Goal: Information Seeking & Learning: Stay updated

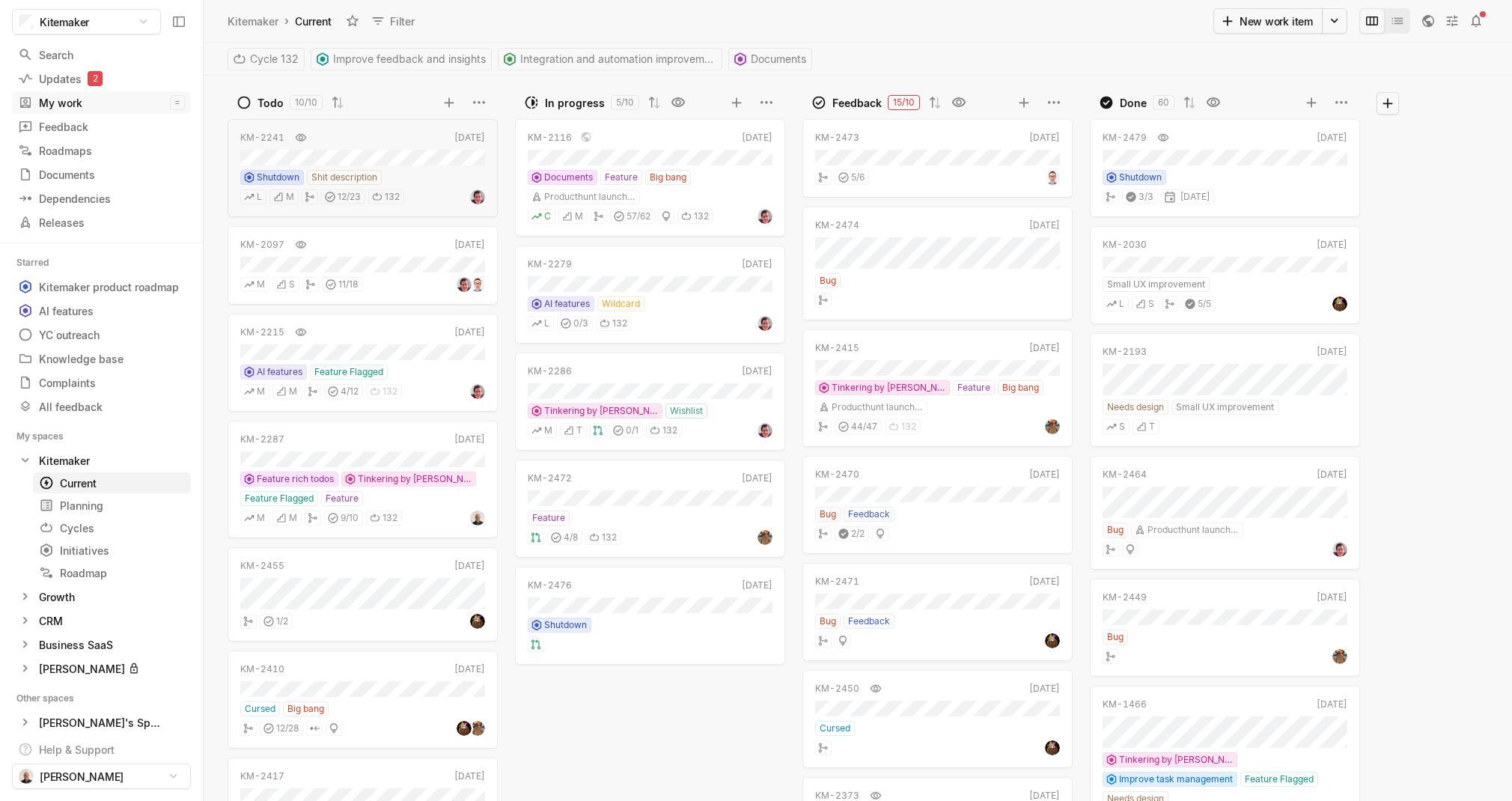
click at [66, 100] on div "My work" at bounding box center [94, 102] width 152 height 16
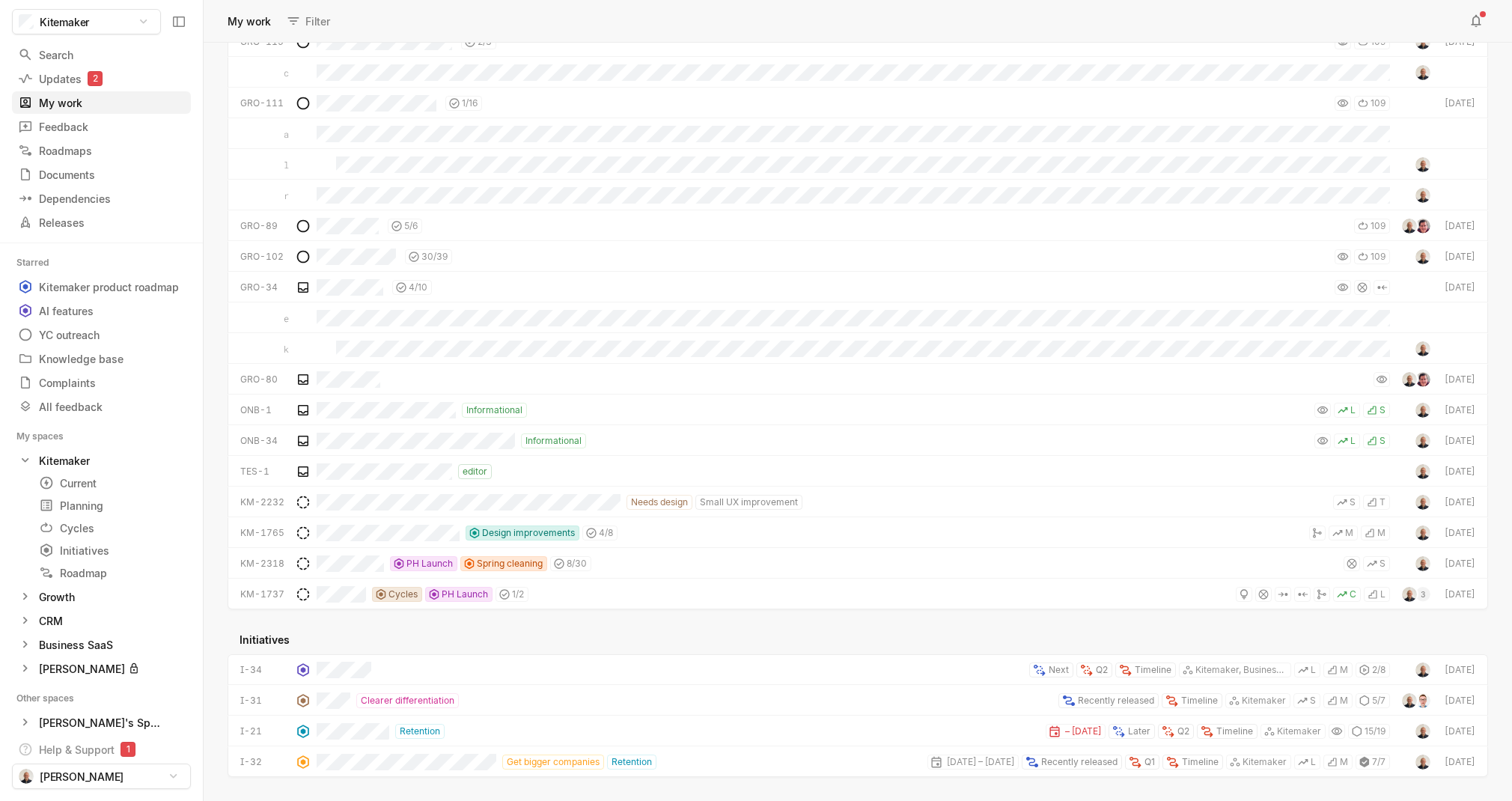
scroll to position [1104, 0]
click at [84, 151] on div "Roadmaps" at bounding box center [65, 151] width 94 height 16
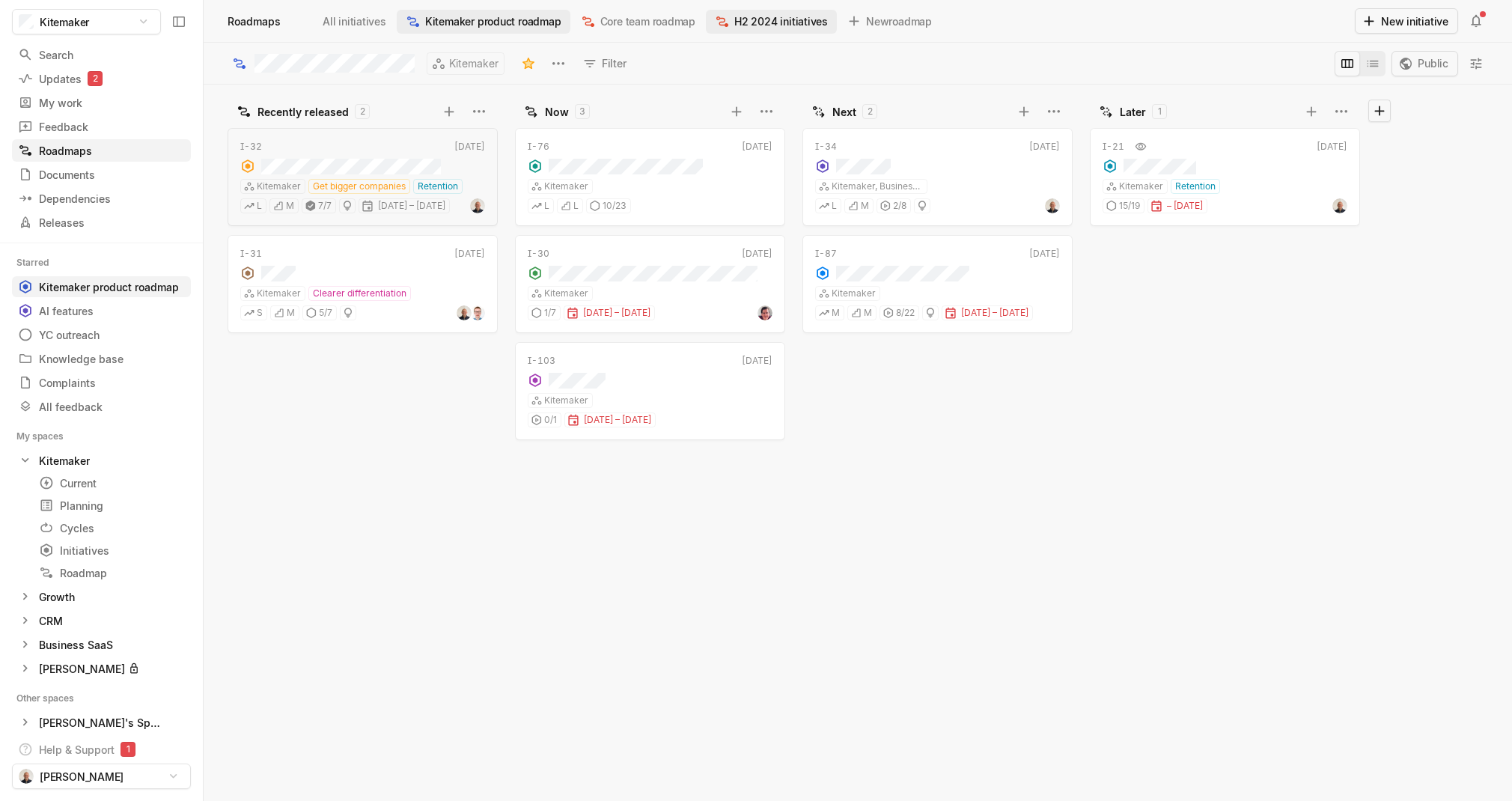
click at [805, 24] on span "H2 2024 initiatives" at bounding box center [781, 21] width 93 height 16
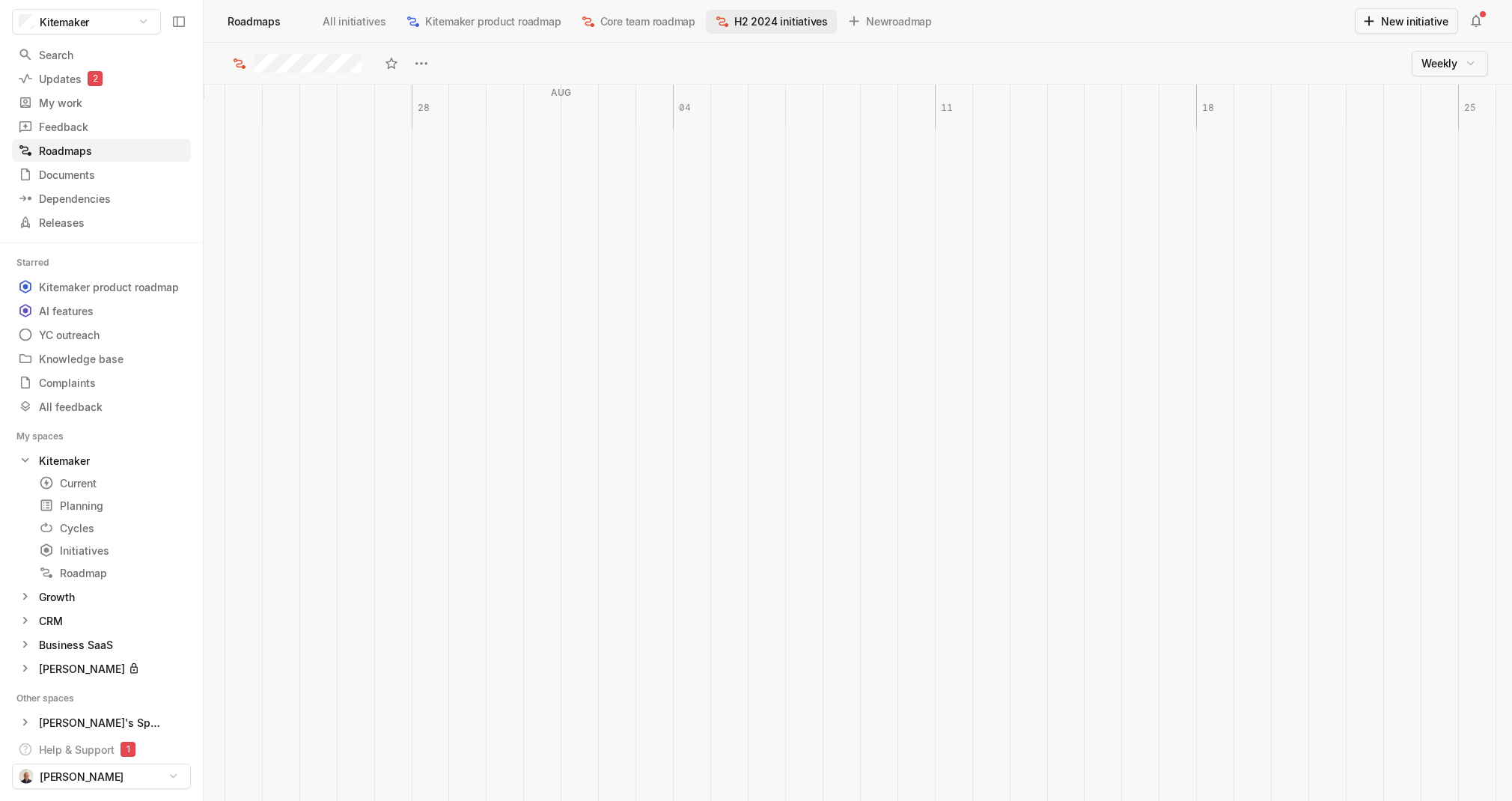
scroll to position [0, 1308]
click at [657, 23] on span "Core team roadmap" at bounding box center [648, 21] width 95 height 16
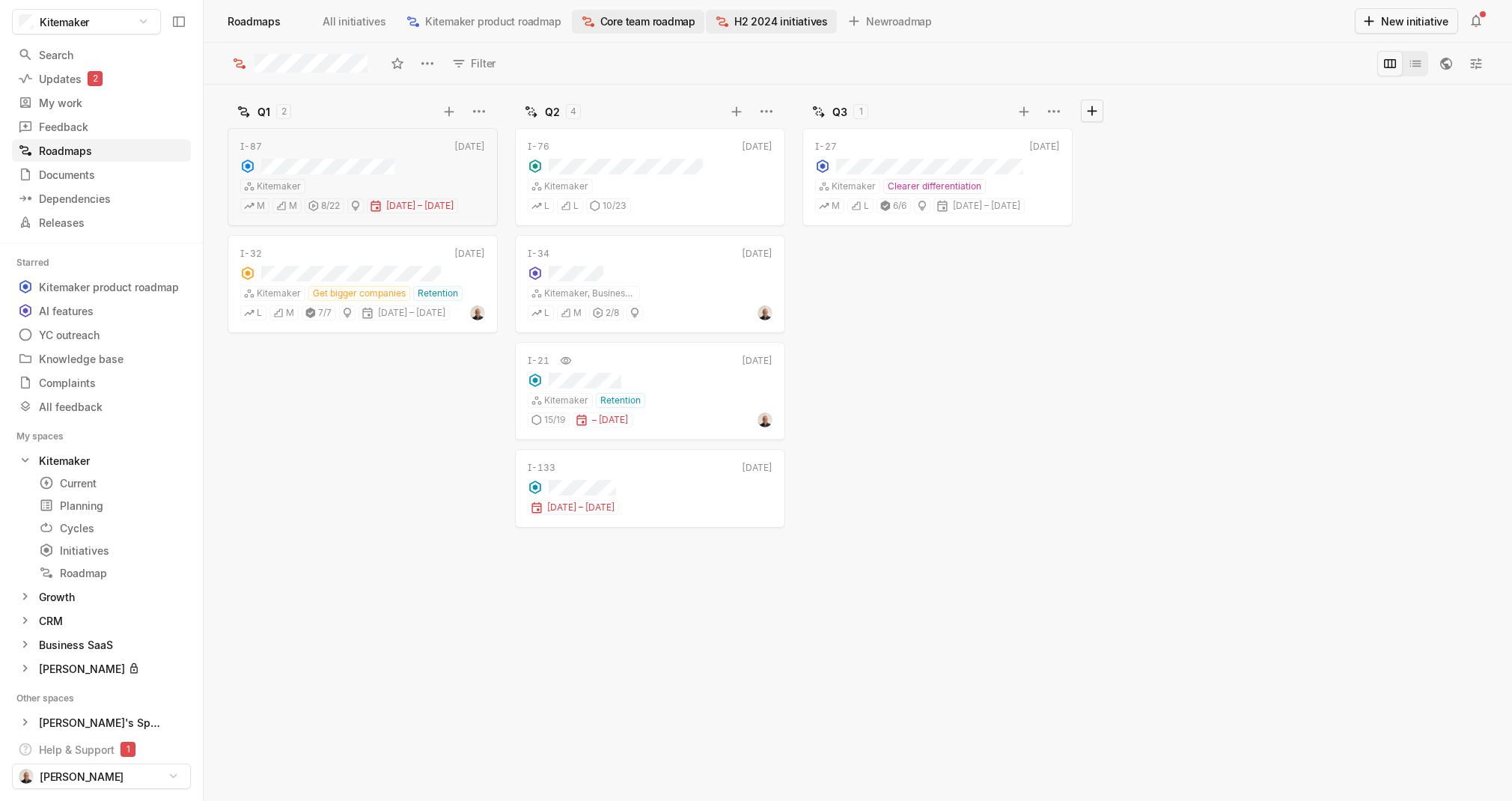
click at [737, 19] on span "H2 2024 initiatives" at bounding box center [781, 21] width 93 height 16
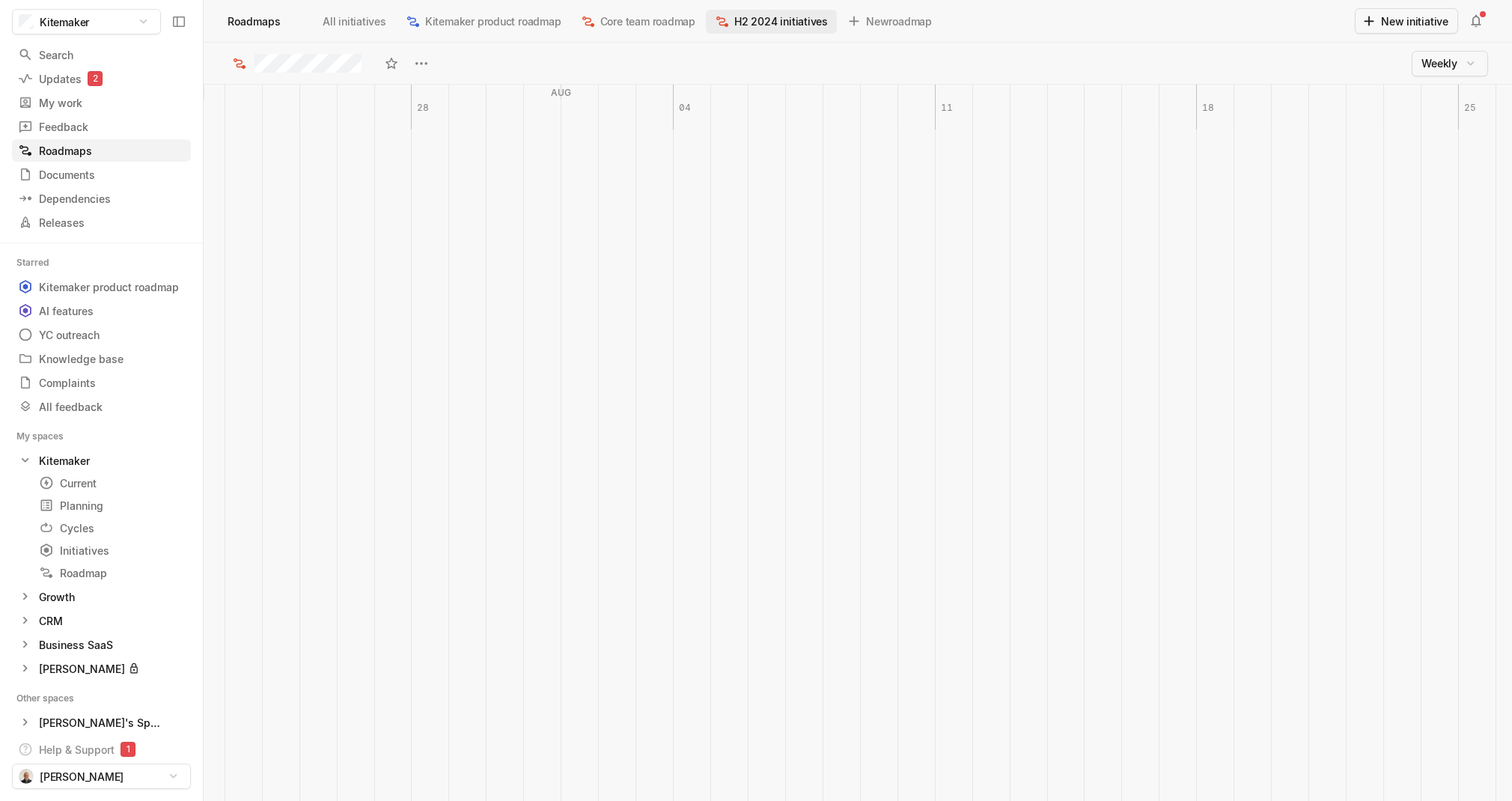
scroll to position [0, 1308]
click at [614, 24] on span "Core team roadmap" at bounding box center [648, 21] width 95 height 16
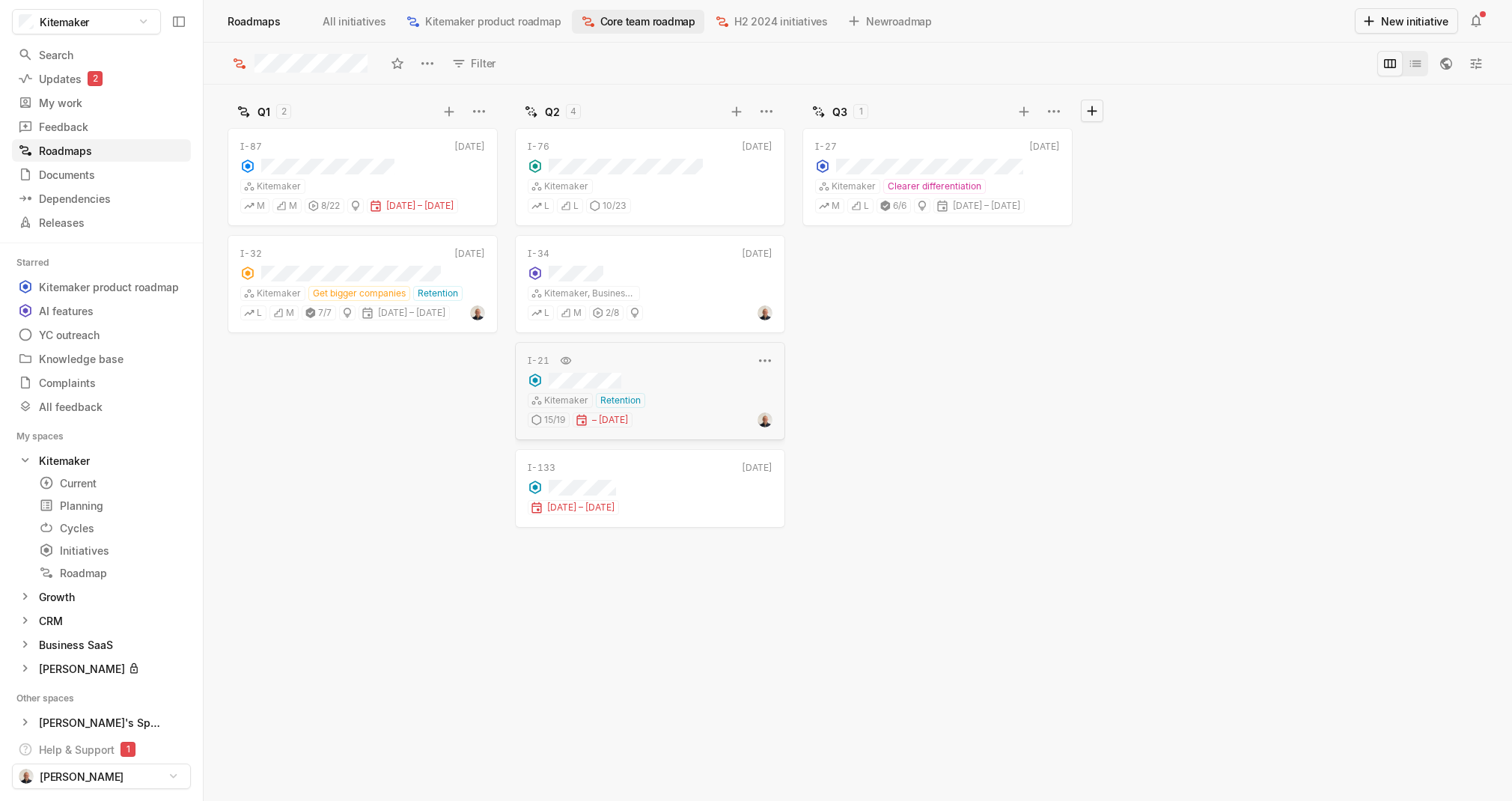
click at [657, 353] on div "I-21" at bounding box center [640, 361] width 225 height 15
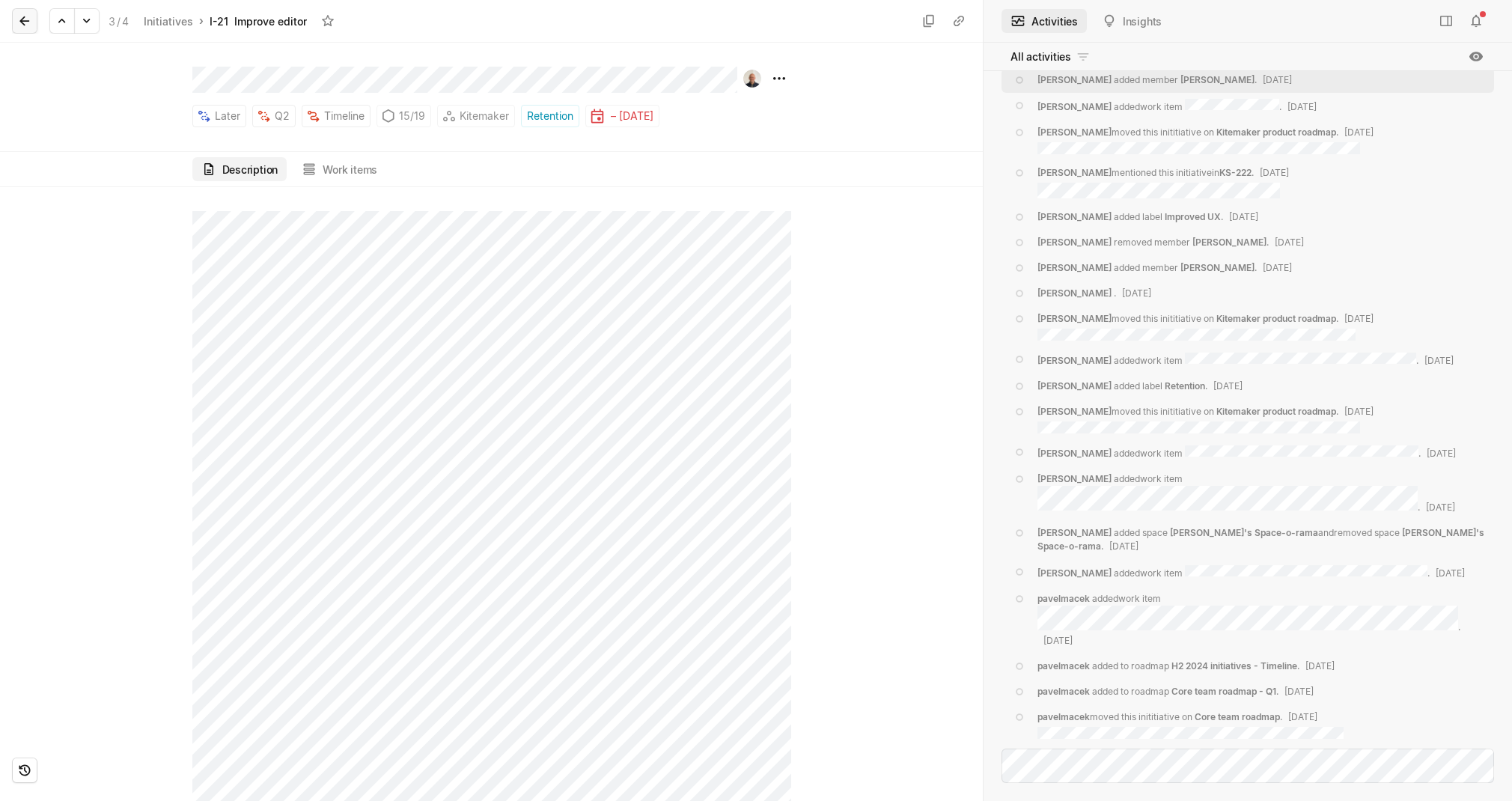
click at [23, 21] on icon at bounding box center [24, 21] width 10 height 10
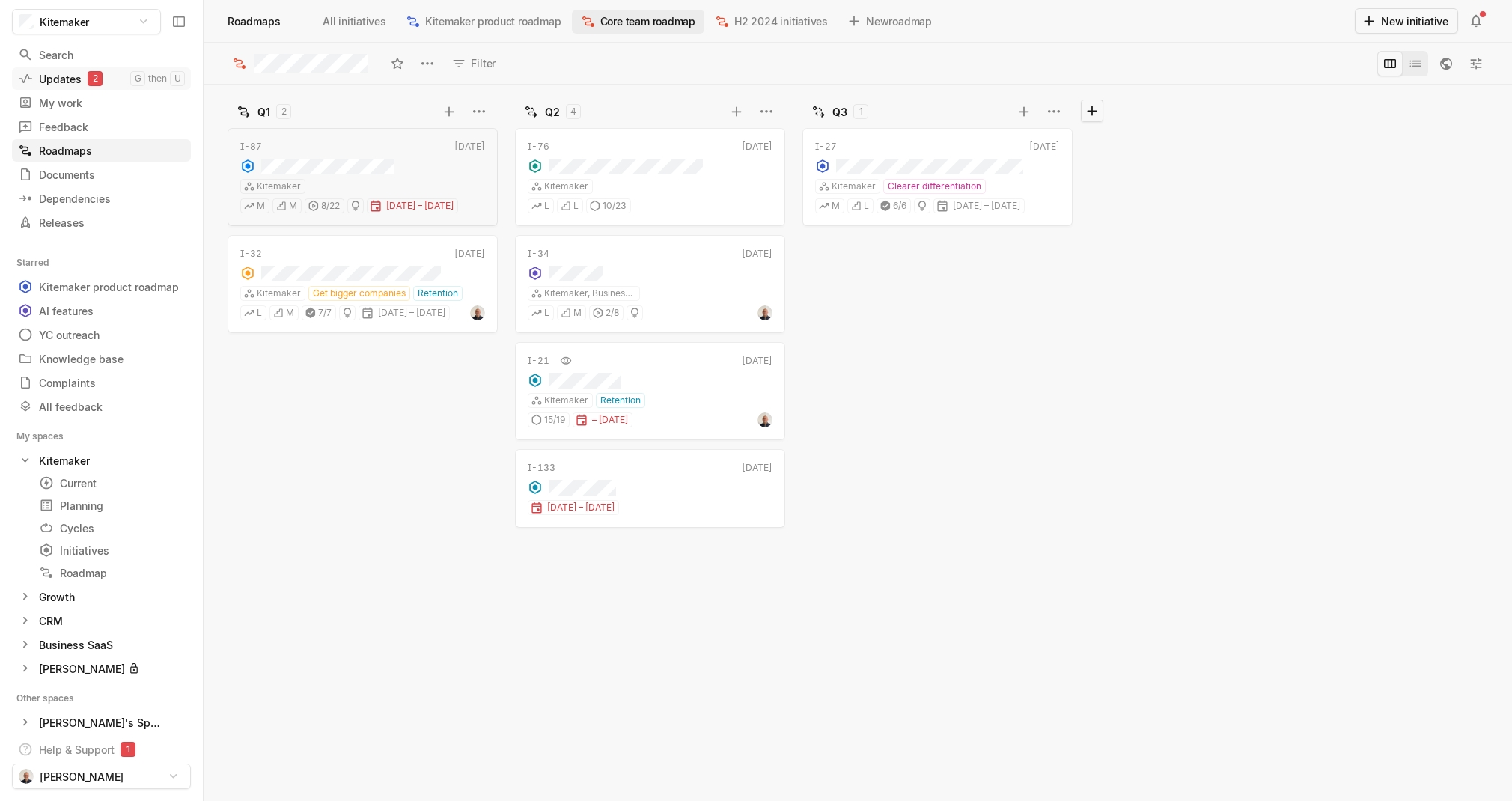
click at [47, 78] on div "Updates 2" at bounding box center [74, 78] width 112 height 16
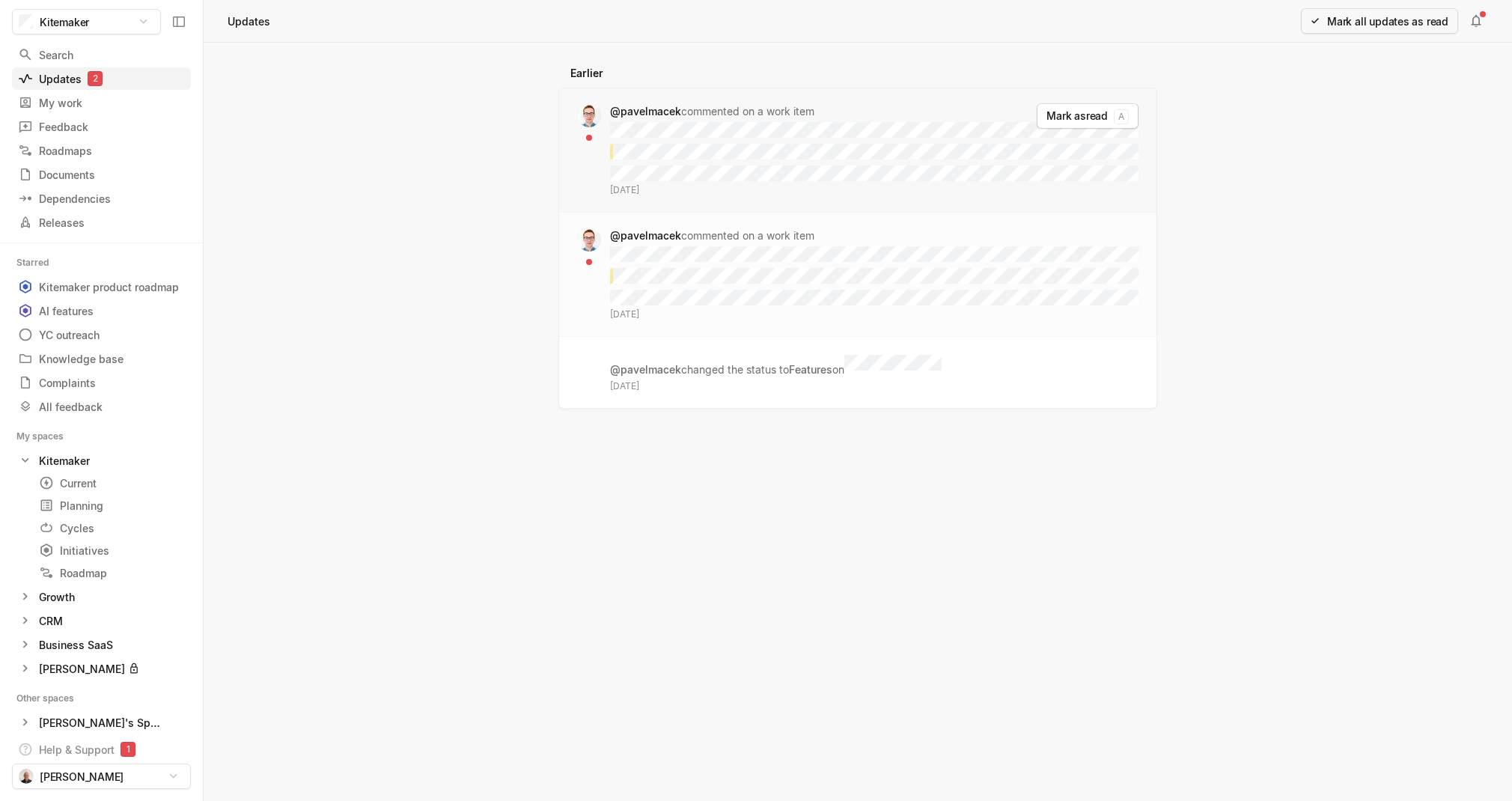
click at [797, 186] on div "@[PERSON_NAME] commented on a work item [DATE]" at bounding box center [874, 150] width 529 height 93
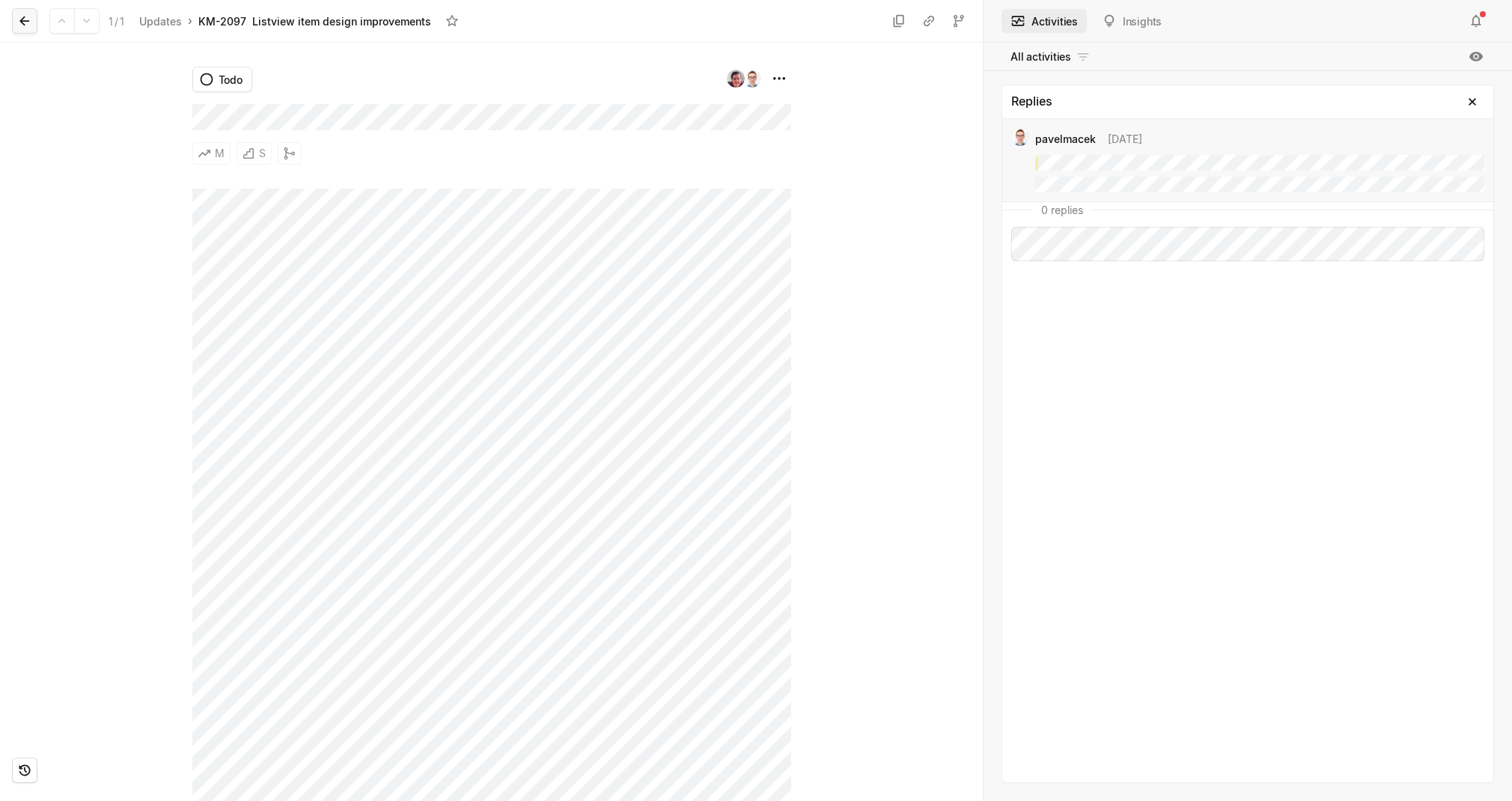
click at [26, 22] on icon at bounding box center [25, 21] width 15 height 15
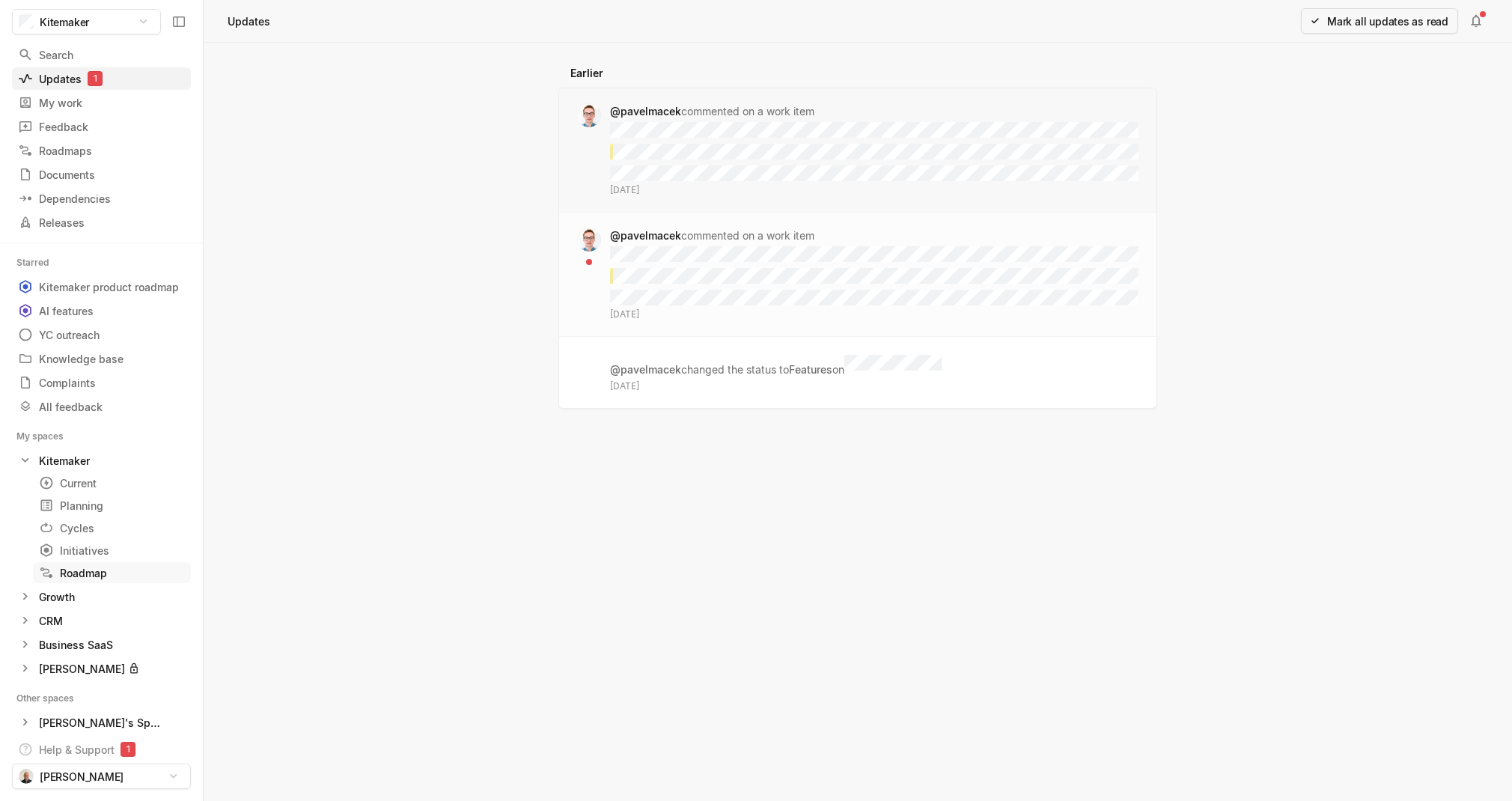
click at [99, 568] on div "Roadmap" at bounding box center [112, 572] width 146 height 16
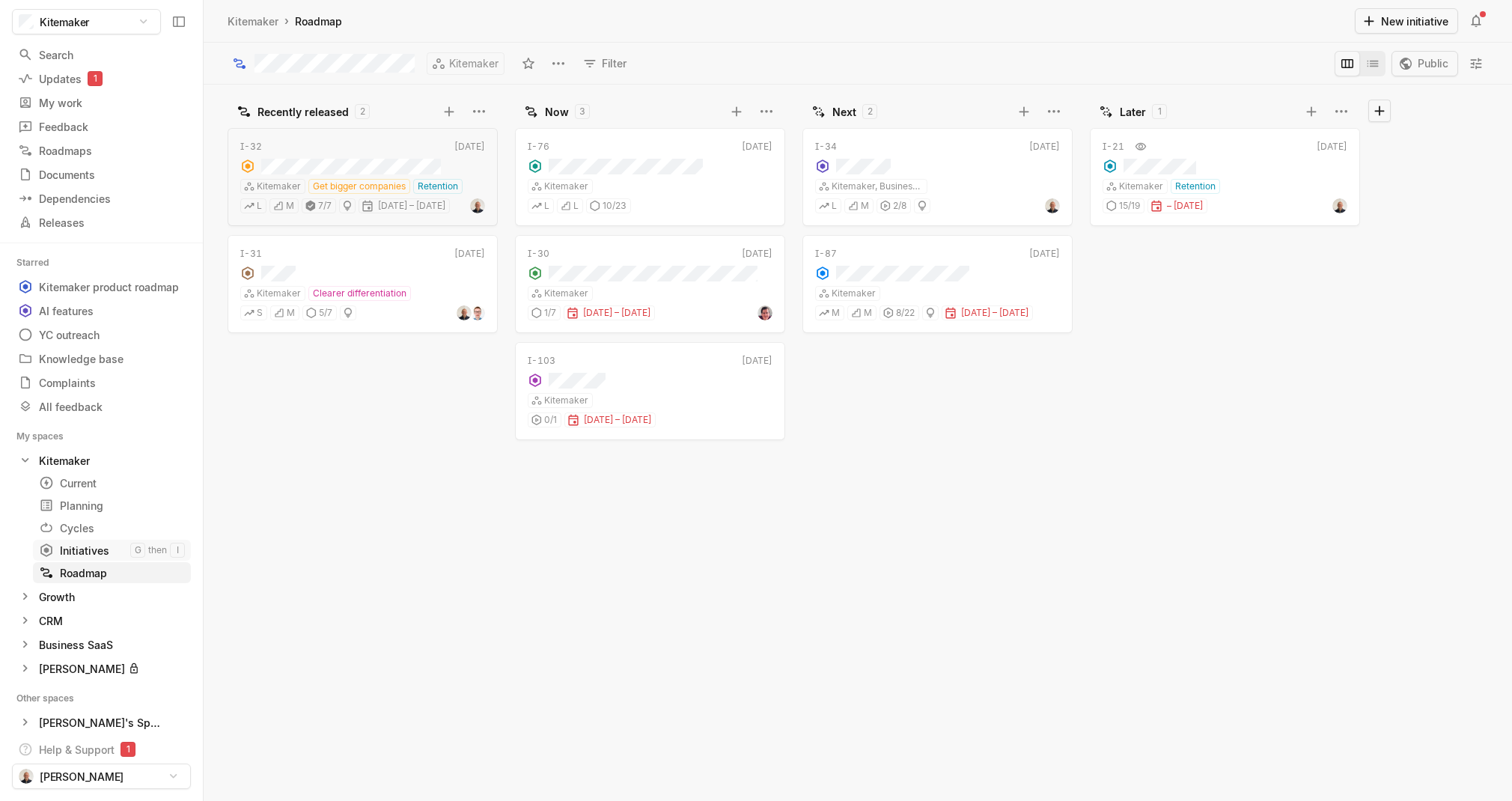
click at [96, 556] on div "Initiatives" at bounding box center [84, 550] width 91 height 16
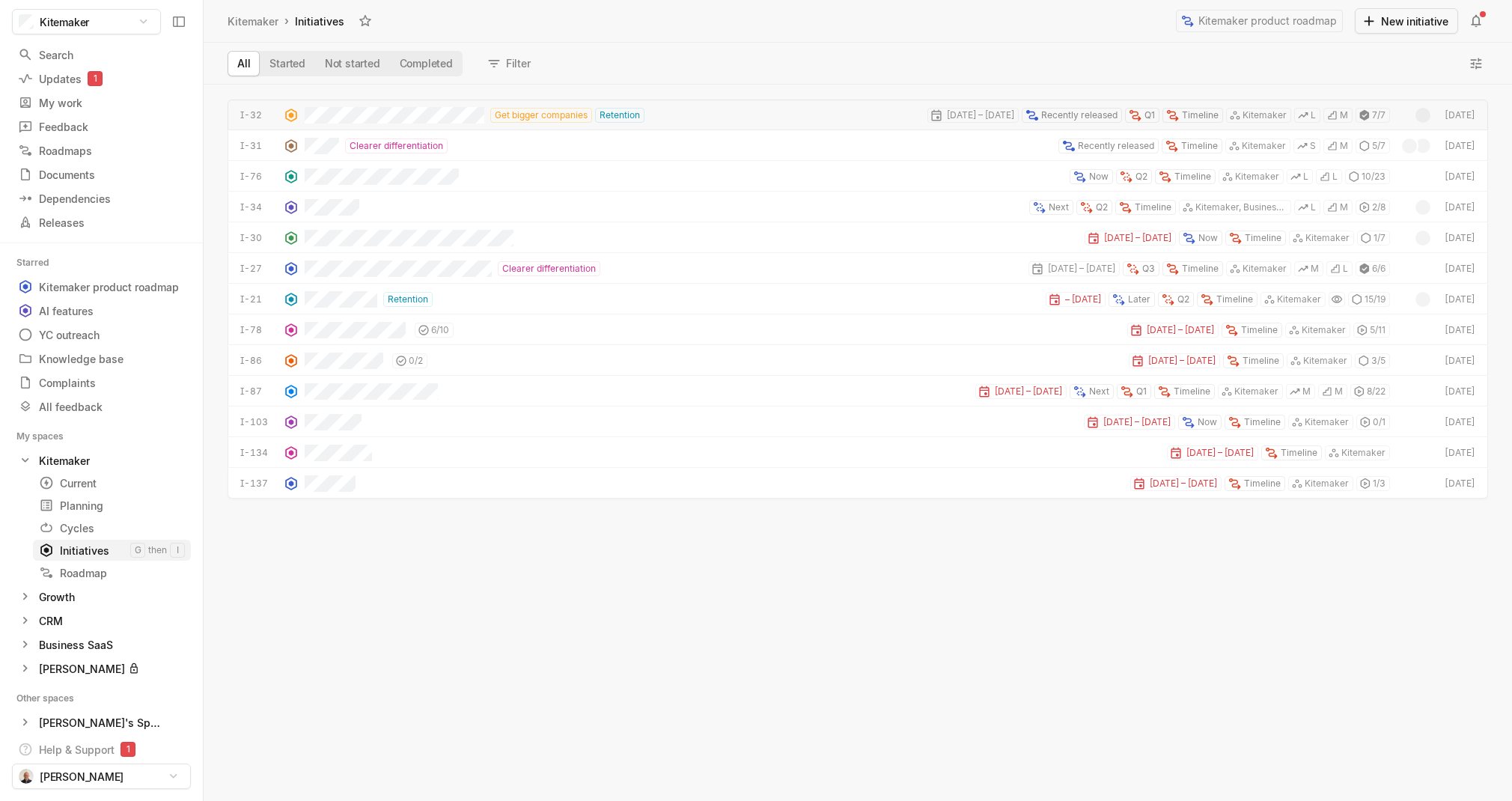
scroll to position [716, 1308]
click at [87, 509] on div "Planning" at bounding box center [84, 505] width 91 height 16
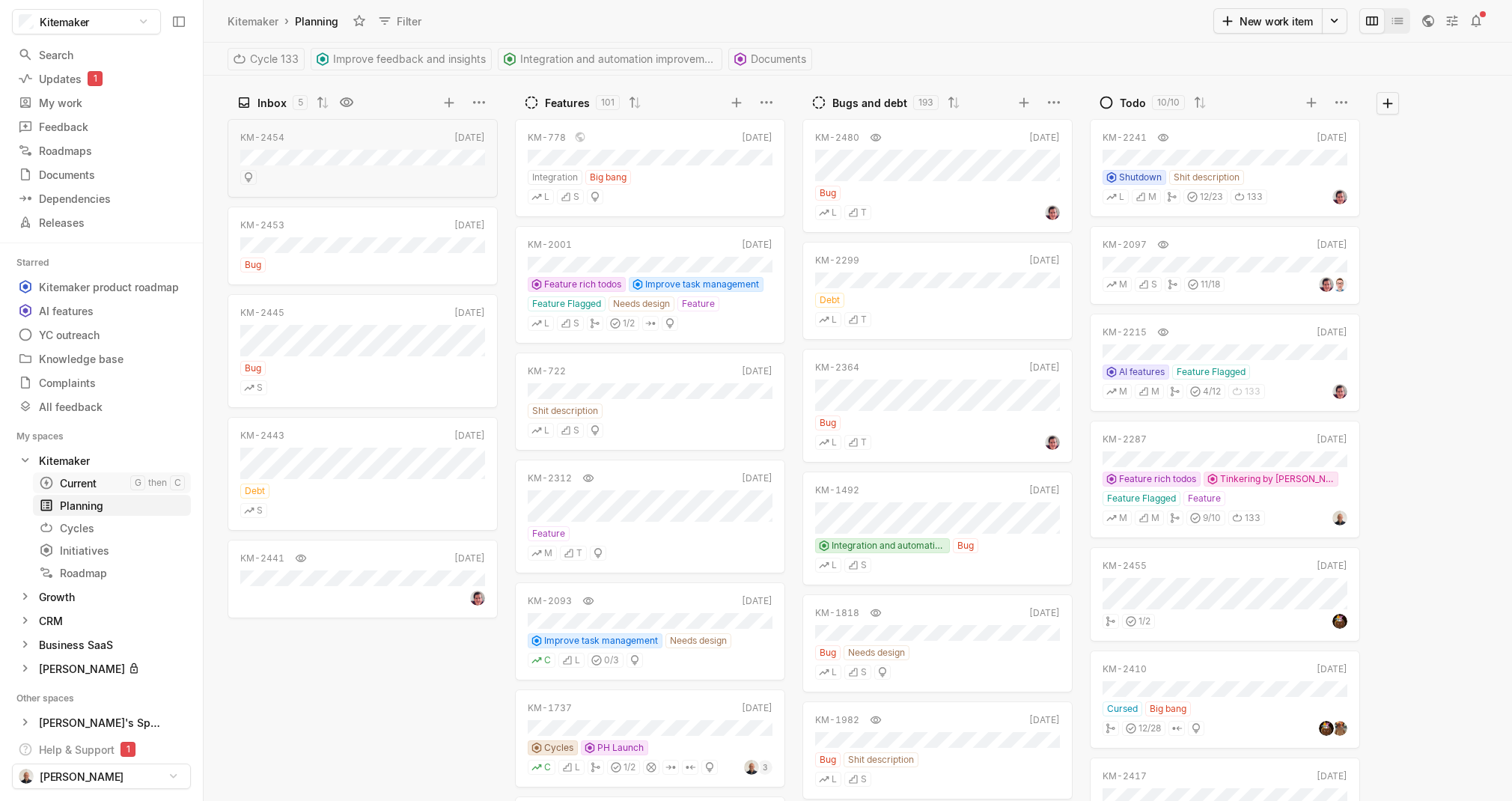
click at [75, 478] on div "Current" at bounding box center [84, 483] width 91 height 16
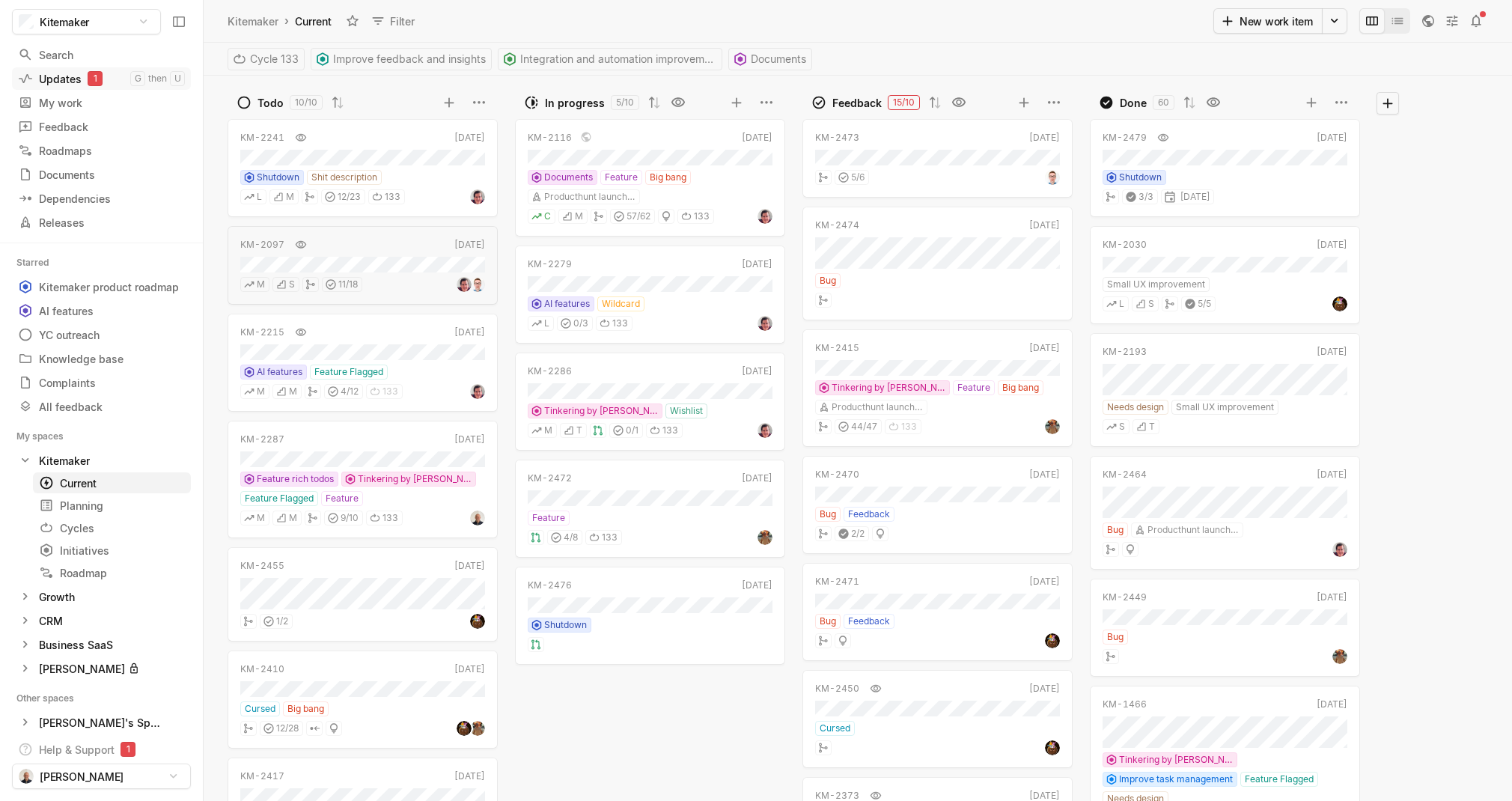
click at [52, 71] on div "Updates 1" at bounding box center [74, 78] width 112 height 16
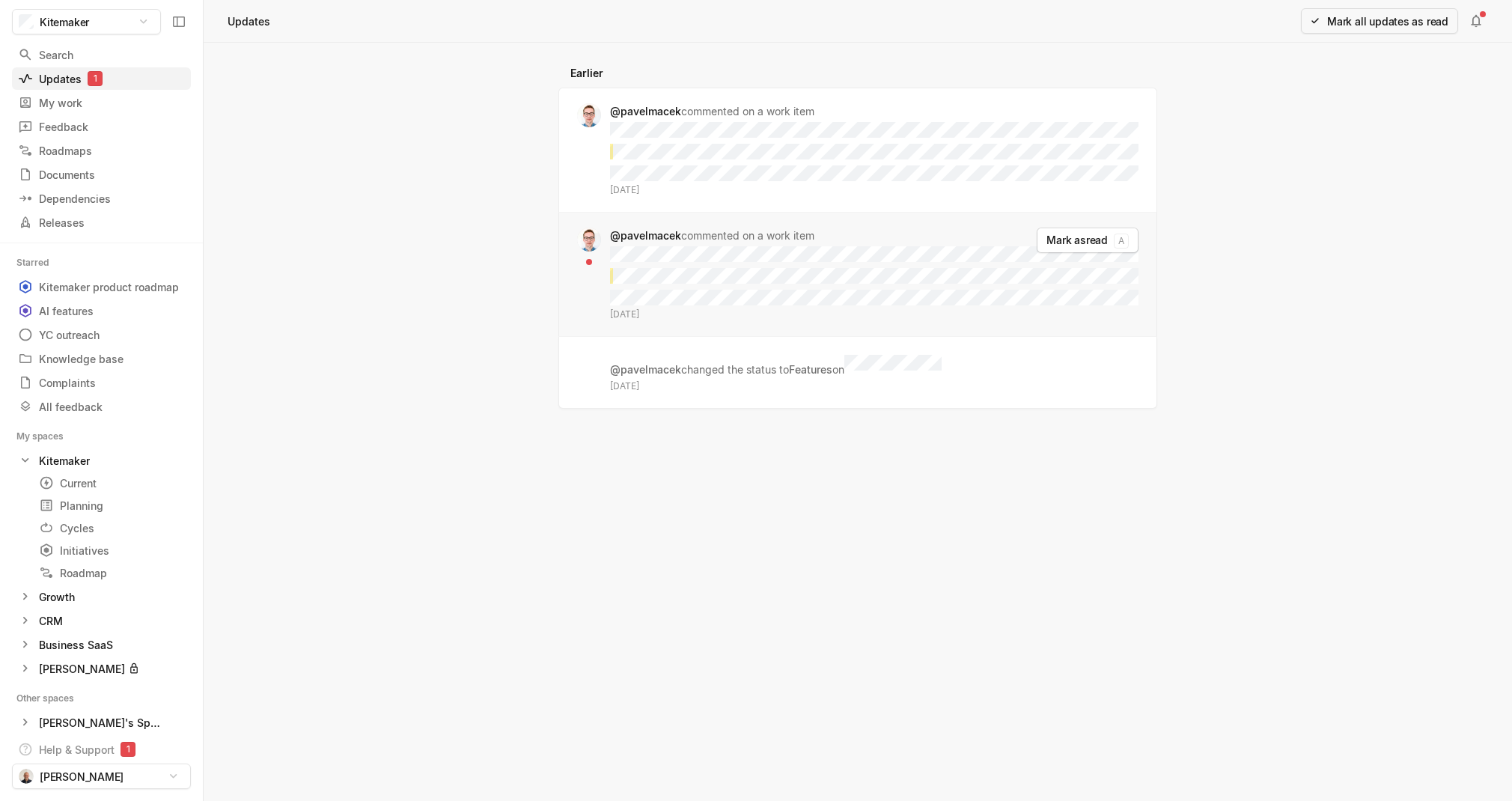
click at [750, 285] on div "@[PERSON_NAME] commented on a work item [DATE]" at bounding box center [874, 274] width 529 height 93
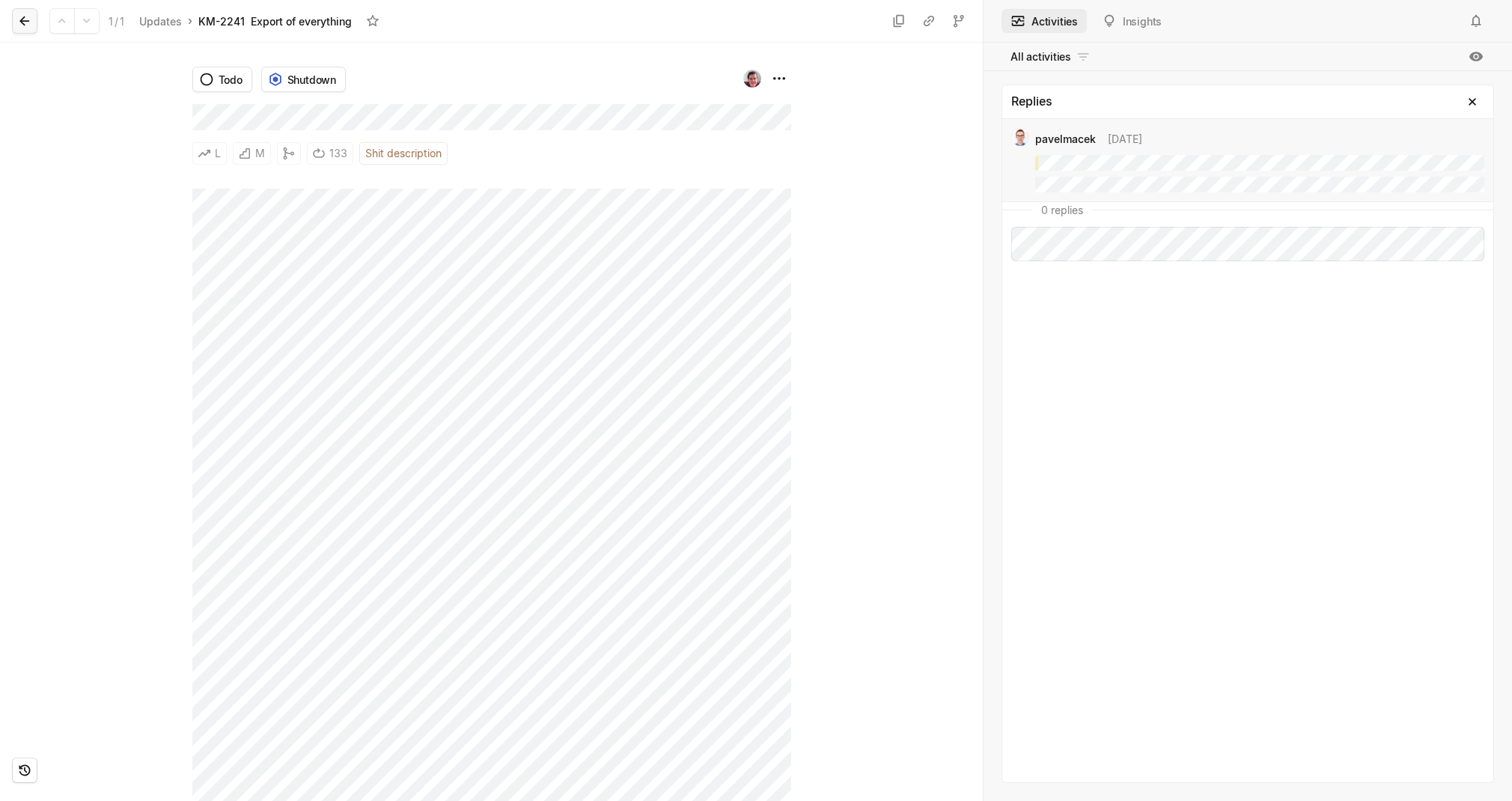
click at [26, 22] on icon at bounding box center [25, 21] width 15 height 15
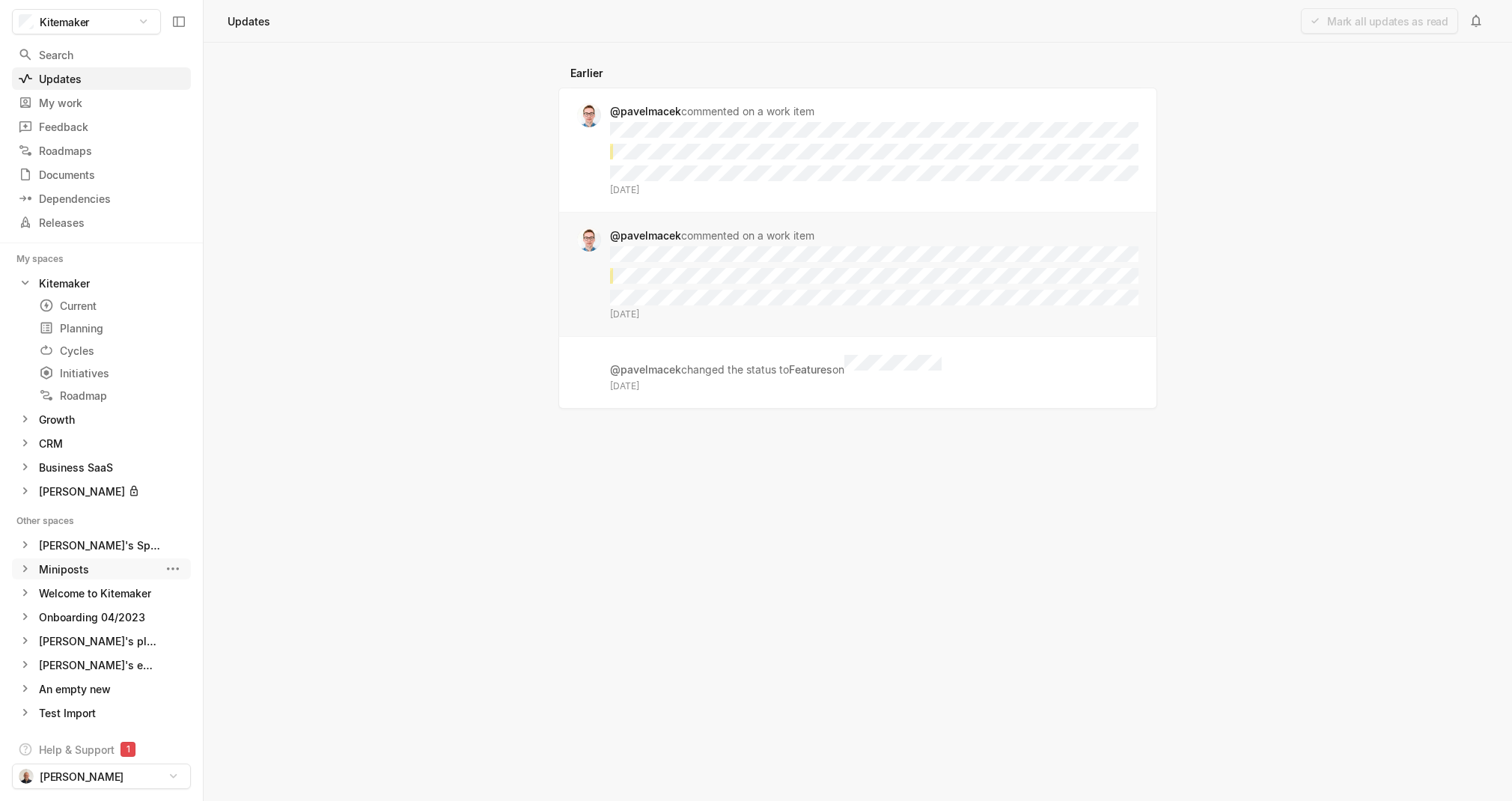
scroll to position [178, 0]
click at [27, 419] on icon at bounding box center [26, 419] width 5 height 7
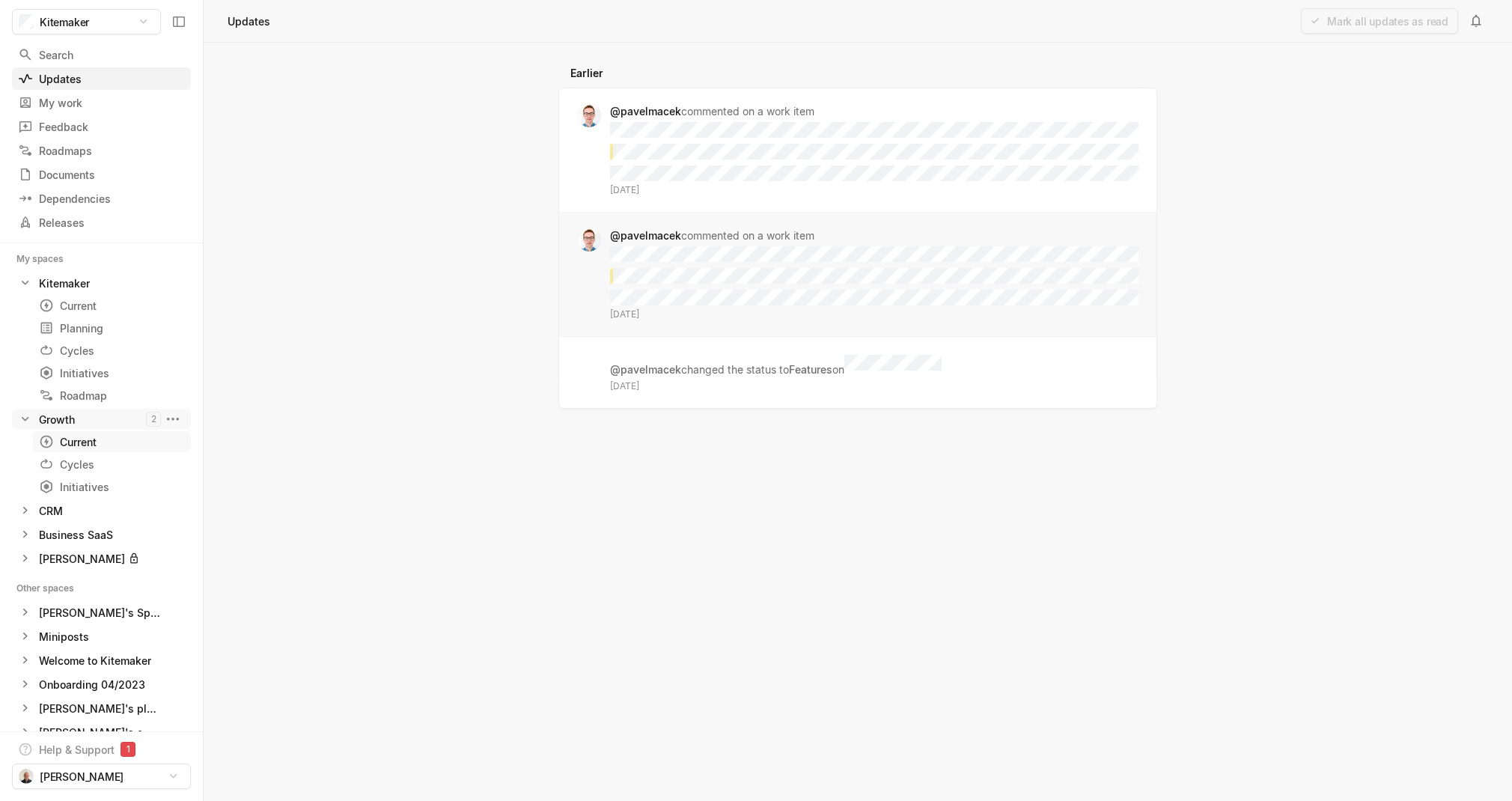
click at [56, 440] on div at bounding box center [50, 441] width 21 height 15
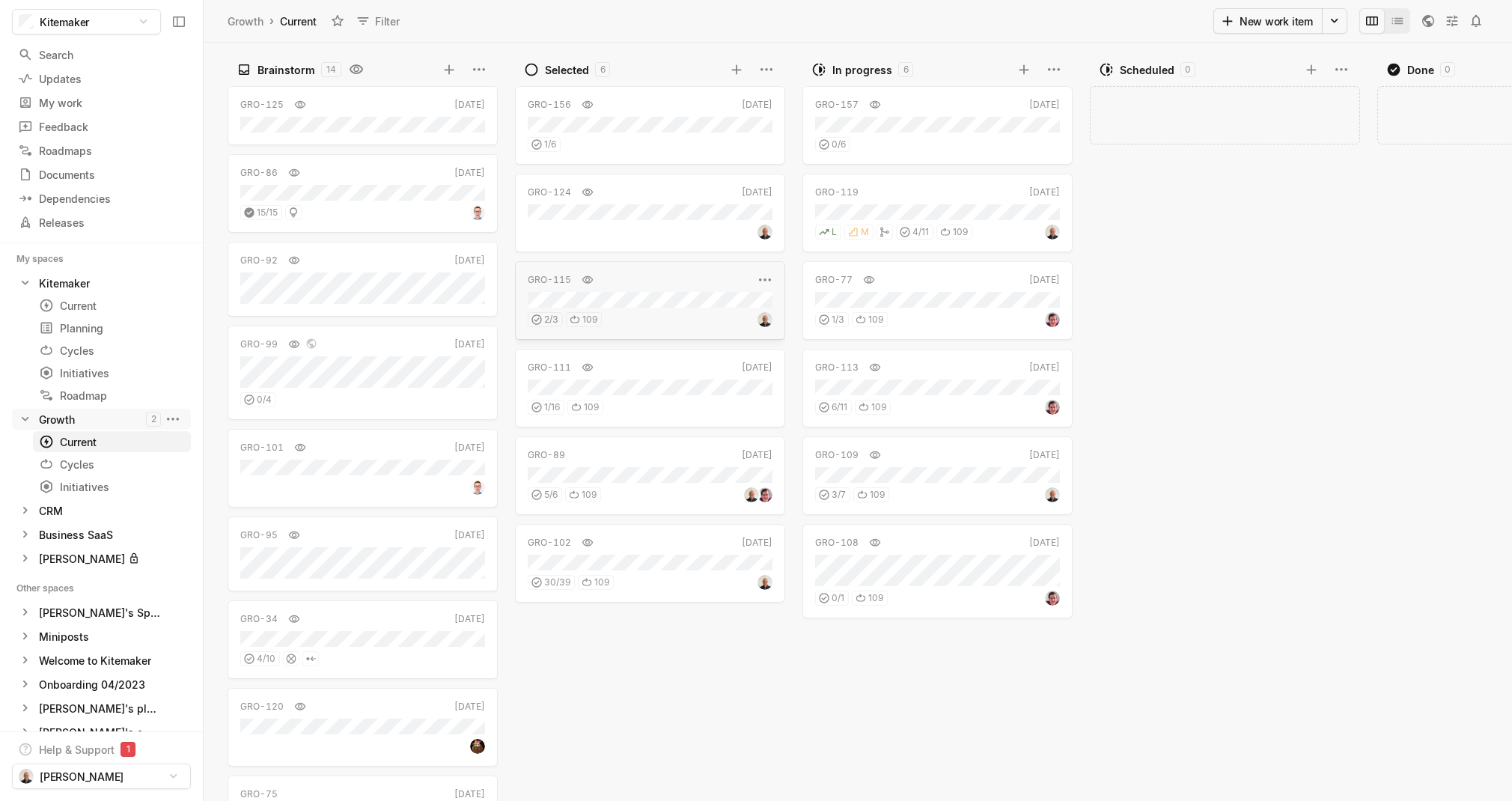
click at [697, 312] on div "2 / 3 109" at bounding box center [650, 318] width 245 height 20
click at [948, 497] on div "3 / 7 109" at bounding box center [937, 492] width 245 height 20
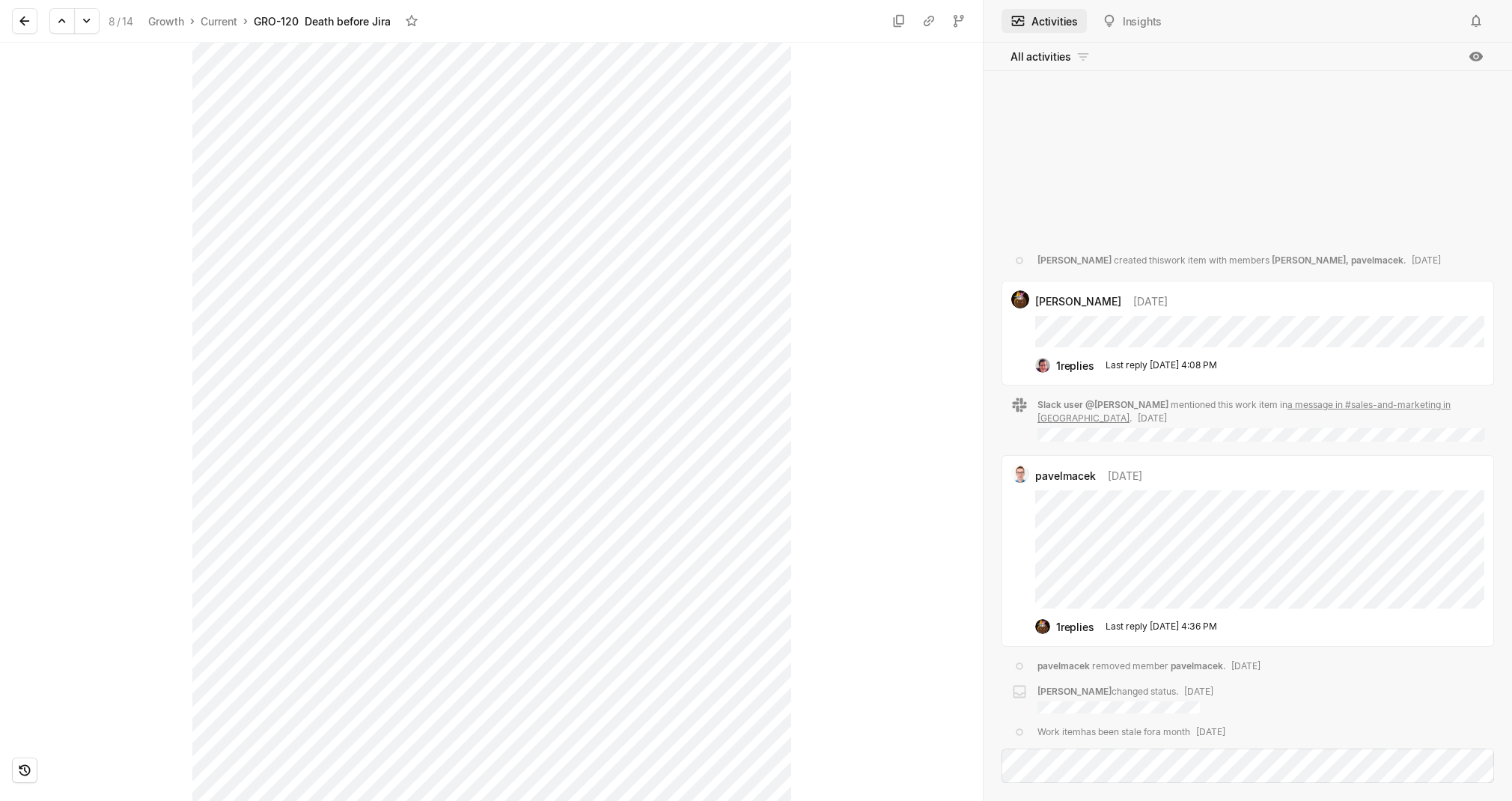
scroll to position [1720, 0]
